Goal: Information Seeking & Learning: Understand process/instructions

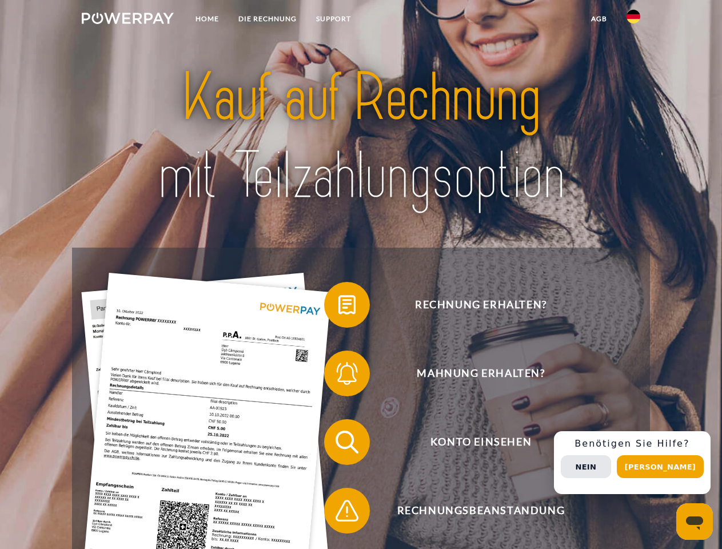
click at [128, 20] on img at bounding box center [128, 18] width 92 height 11
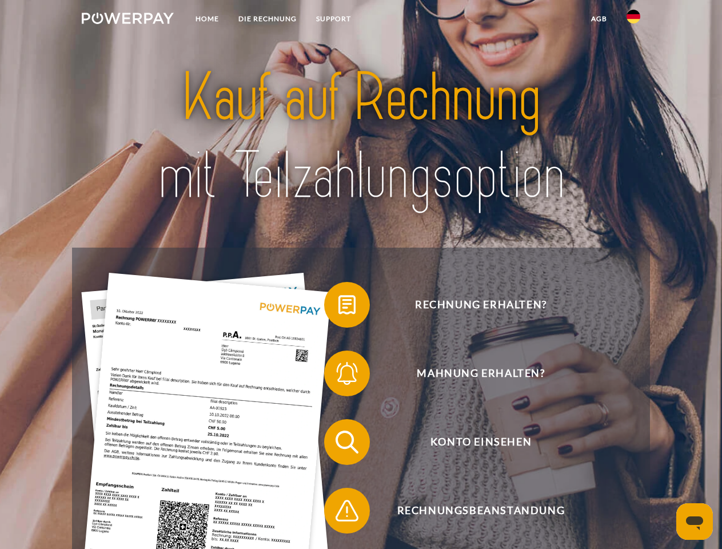
click at [634, 20] on img at bounding box center [634, 17] width 14 height 14
click at [599, 19] on link "agb" at bounding box center [599, 19] width 35 height 21
click at [339, 307] on span at bounding box center [329, 304] width 57 height 57
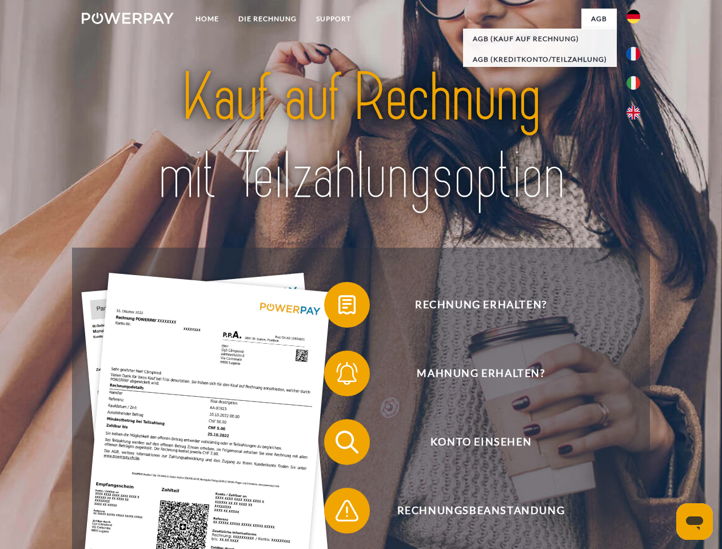
click at [339, 376] on span at bounding box center [329, 373] width 57 height 57
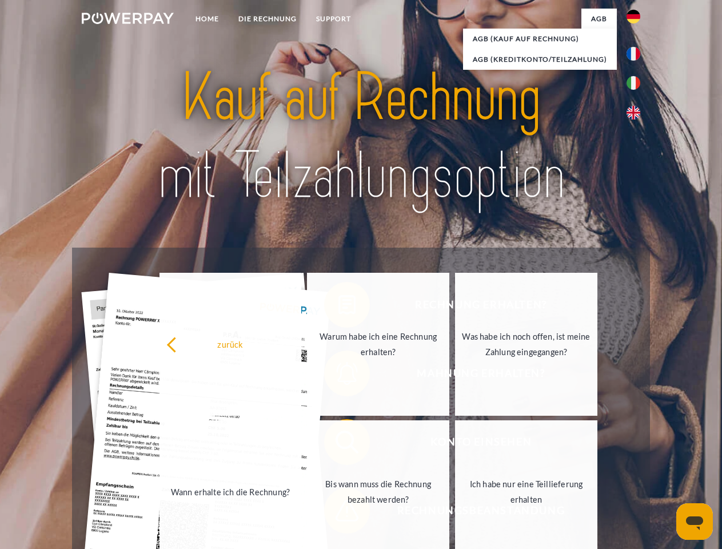
click at [339, 444] on link "Bis wann muss die Rechnung bezahlt werden?" at bounding box center [378, 491] width 142 height 143
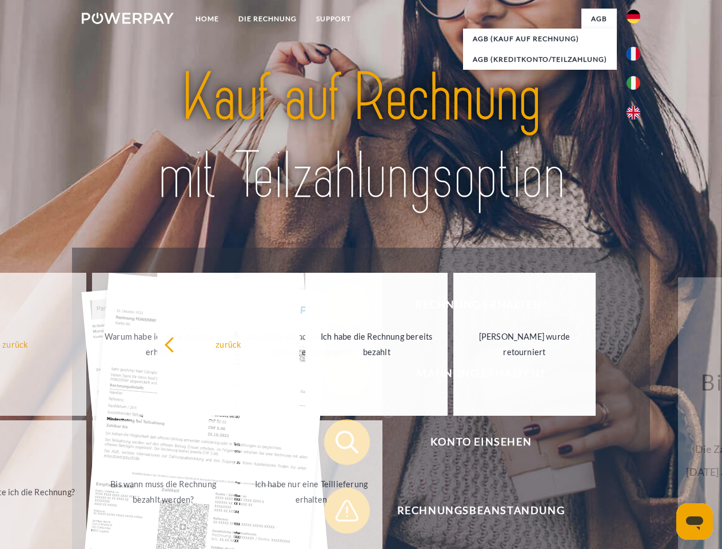
click at [339, 513] on span at bounding box center [329, 510] width 57 height 57
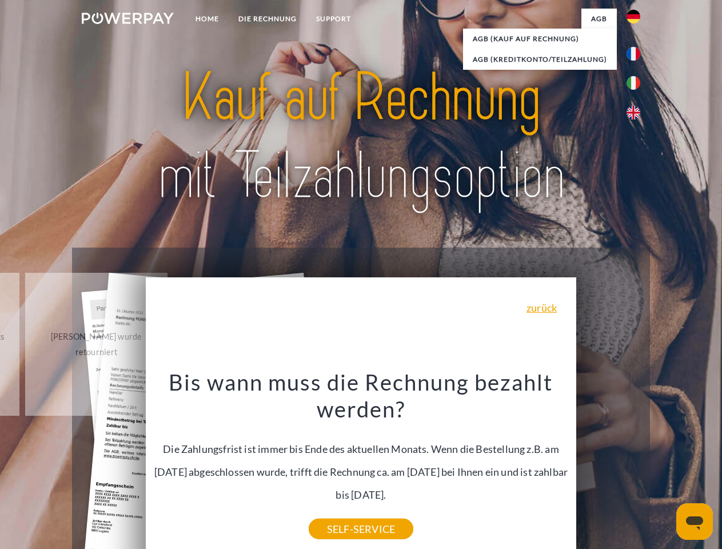
click at [636, 463] on div "Rechnung erhalten? Mahnung erhalten? Konto einsehen" at bounding box center [361, 476] width 578 height 457
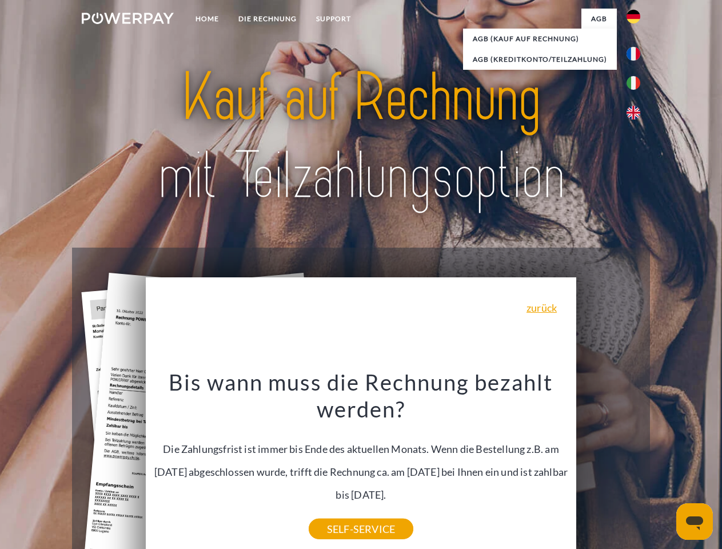
click at [608, 465] on span "Konto einsehen" at bounding box center [481, 442] width 280 height 46
click at [664, 467] on header "Home DIE RECHNUNG SUPPORT" at bounding box center [361, 395] width 722 height 790
